Goal: Information Seeking & Learning: Learn about a topic

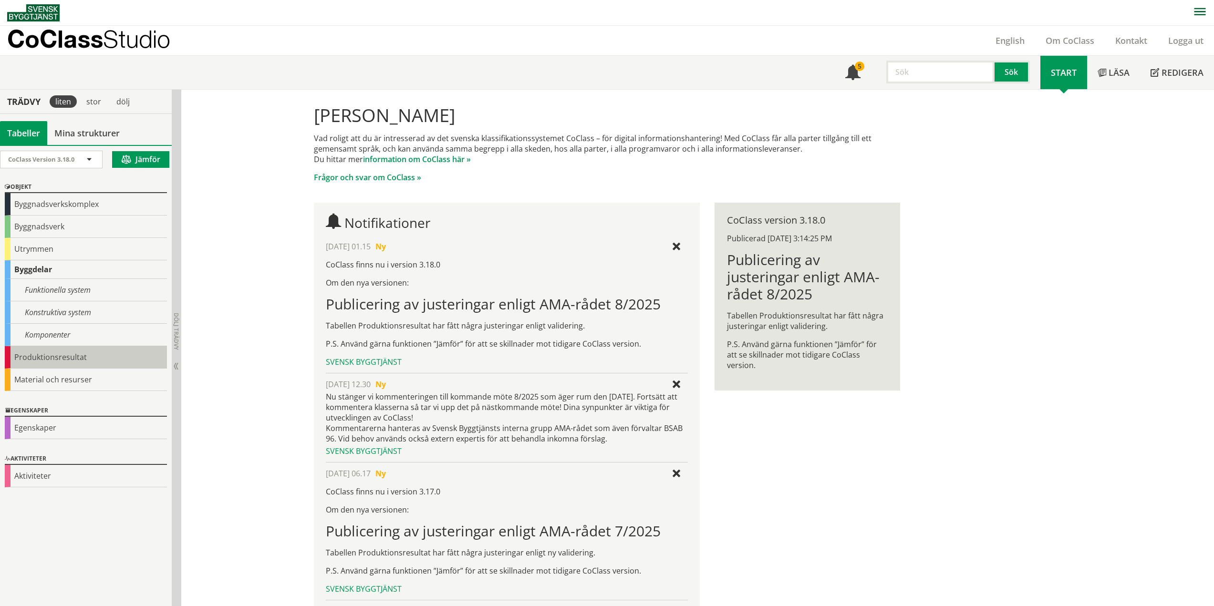
click at [67, 360] on div "Produktionsresultat" at bounding box center [86, 357] width 162 height 22
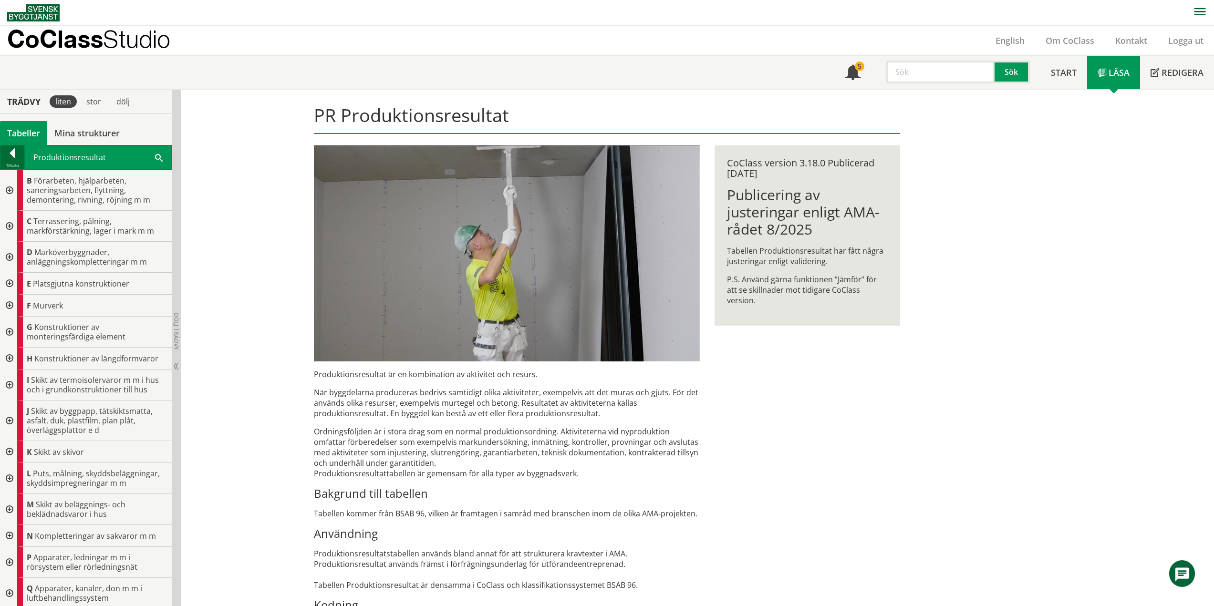
click at [11, 156] on div at bounding box center [12, 154] width 24 height 13
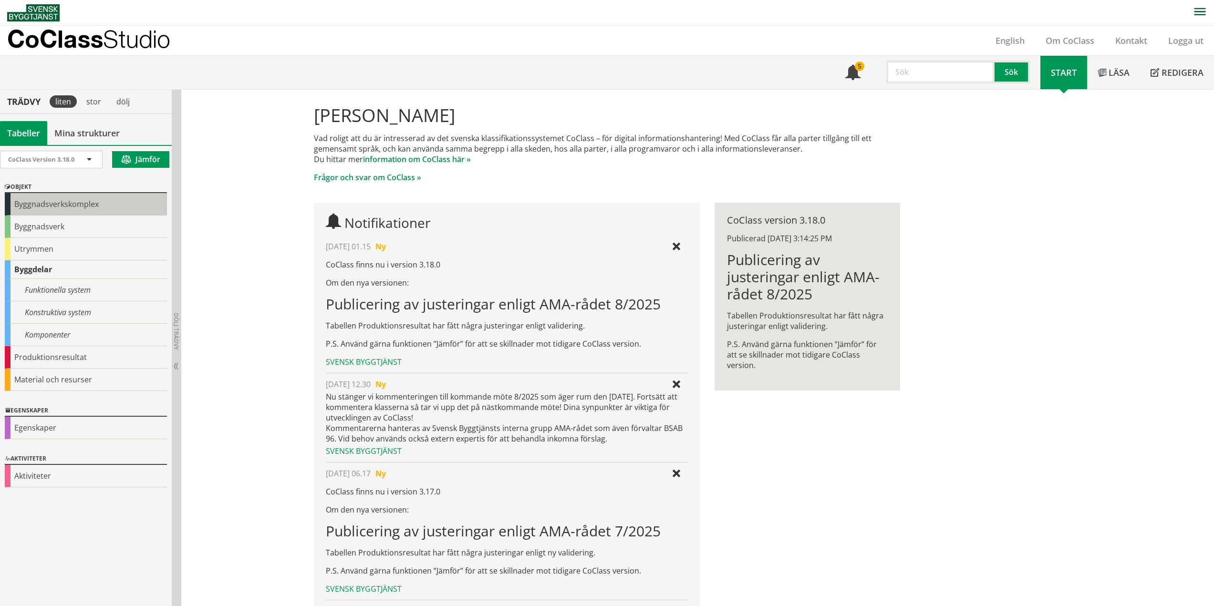
click at [66, 206] on div "Byggnadsverkskomplex" at bounding box center [86, 204] width 162 height 22
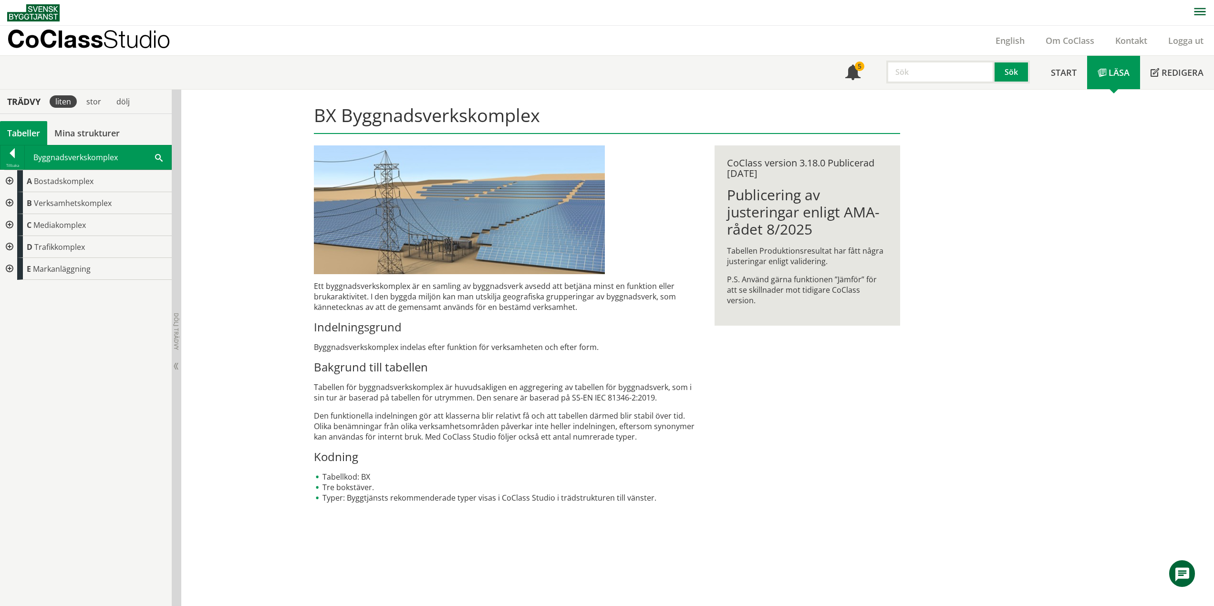
click at [11, 179] on div at bounding box center [8, 181] width 17 height 22
click at [20, 201] on div at bounding box center [16, 203] width 17 height 22
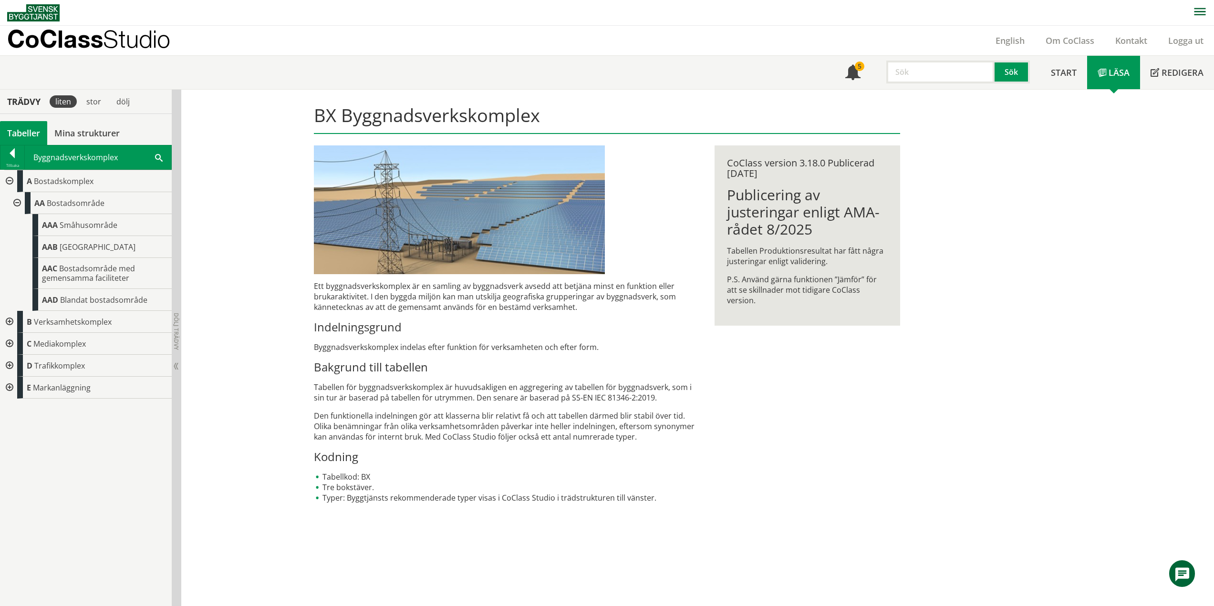
click at [9, 178] on div at bounding box center [8, 181] width 17 height 22
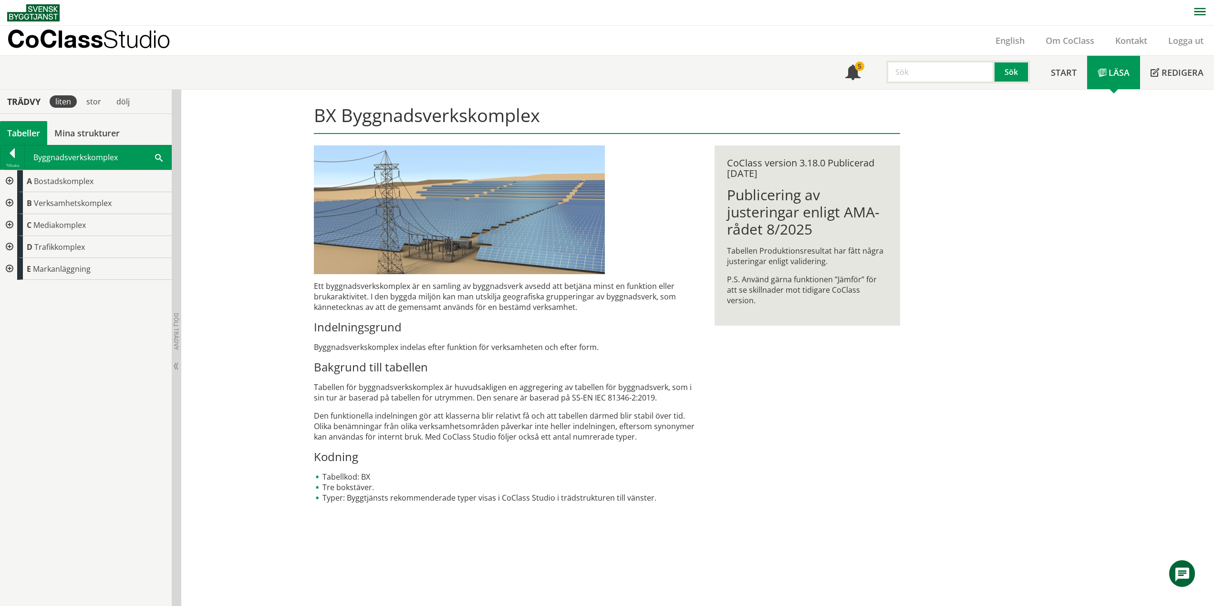
click at [11, 223] on div at bounding box center [8, 225] width 17 height 22
click at [18, 247] on div at bounding box center [16, 247] width 17 height 22
click at [28, 268] on div at bounding box center [23, 269] width 17 height 22
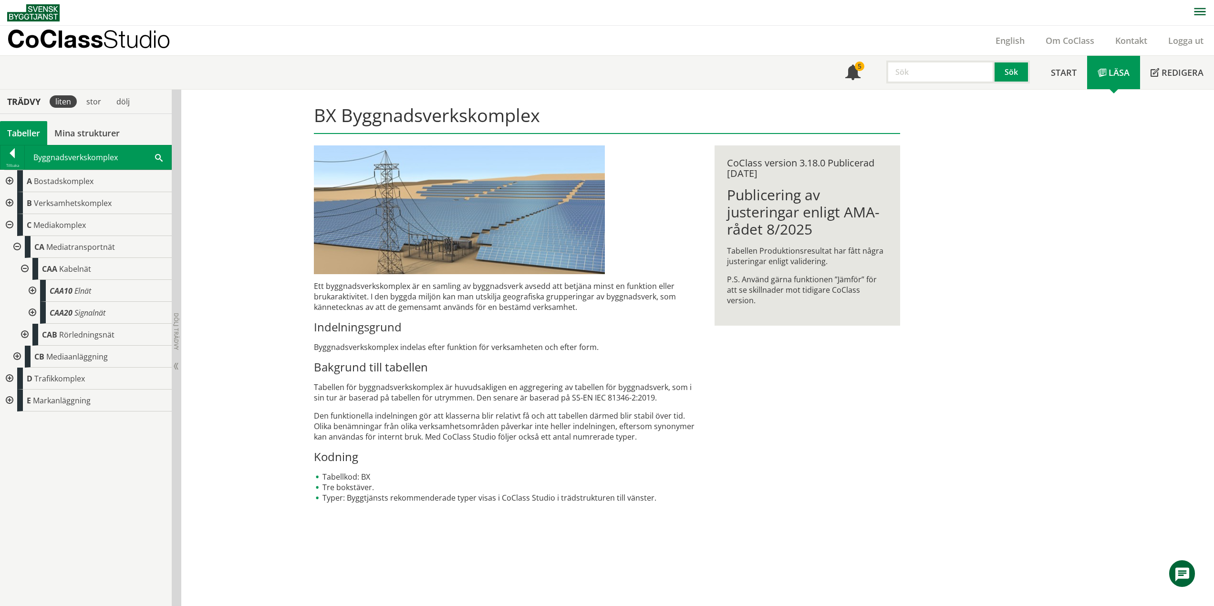
click at [29, 290] on div at bounding box center [31, 291] width 17 height 22
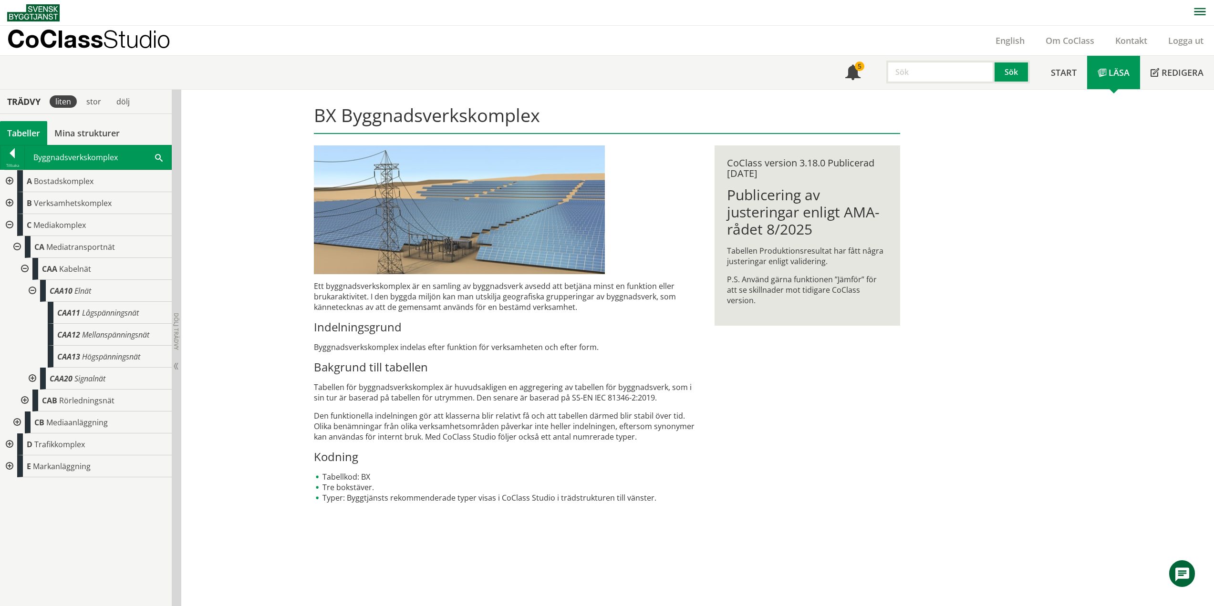
click at [9, 177] on div at bounding box center [8, 181] width 17 height 22
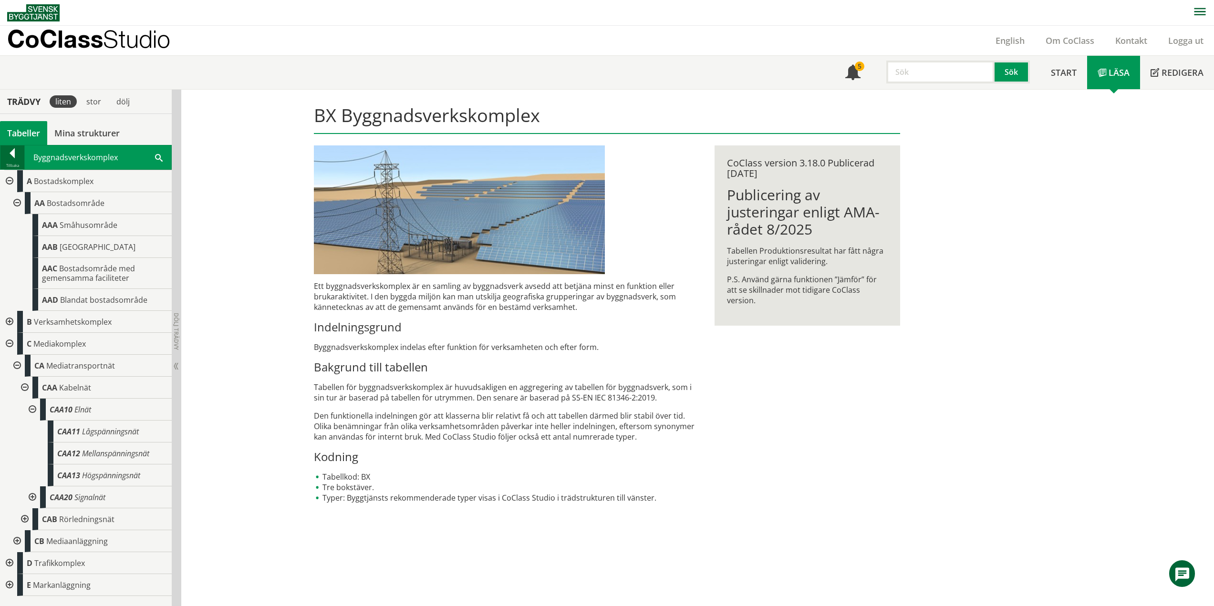
click at [9, 152] on div at bounding box center [12, 154] width 24 height 13
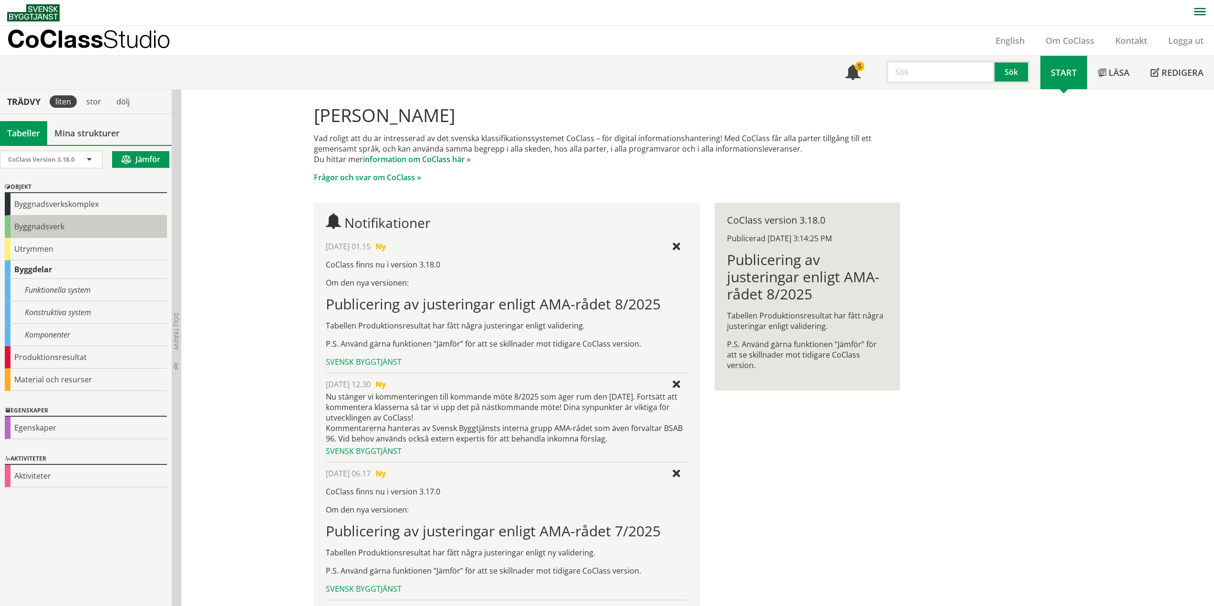
click at [47, 229] on div "Byggnadsverk" at bounding box center [86, 227] width 162 height 22
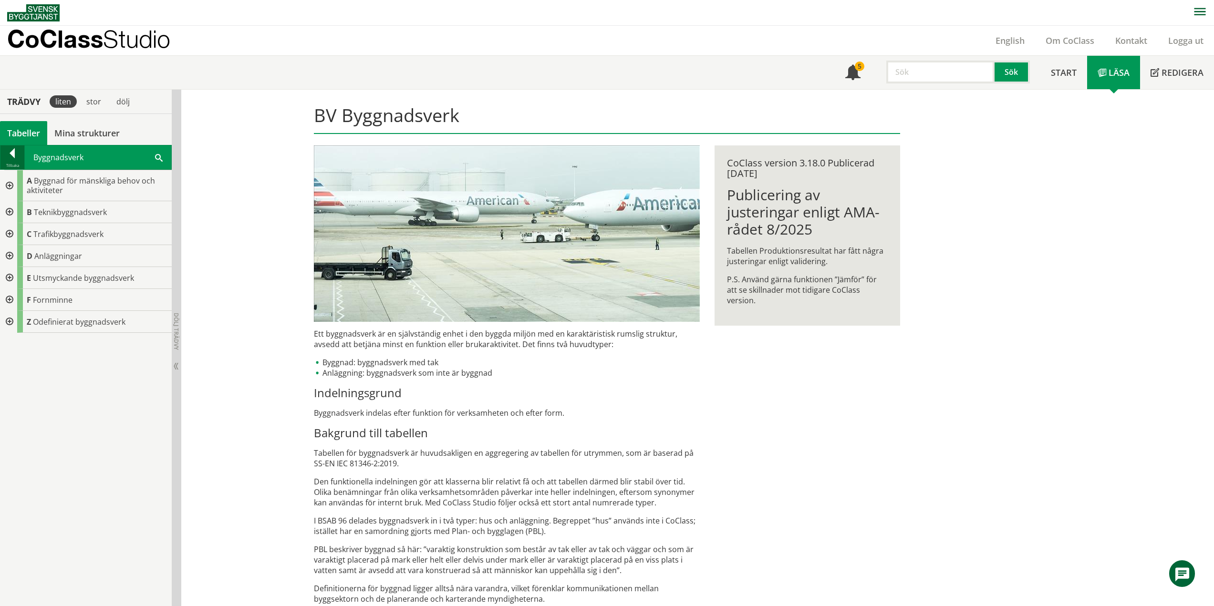
click at [10, 158] on div at bounding box center [12, 154] width 24 height 13
